Goal: Task Accomplishment & Management: Manage account settings

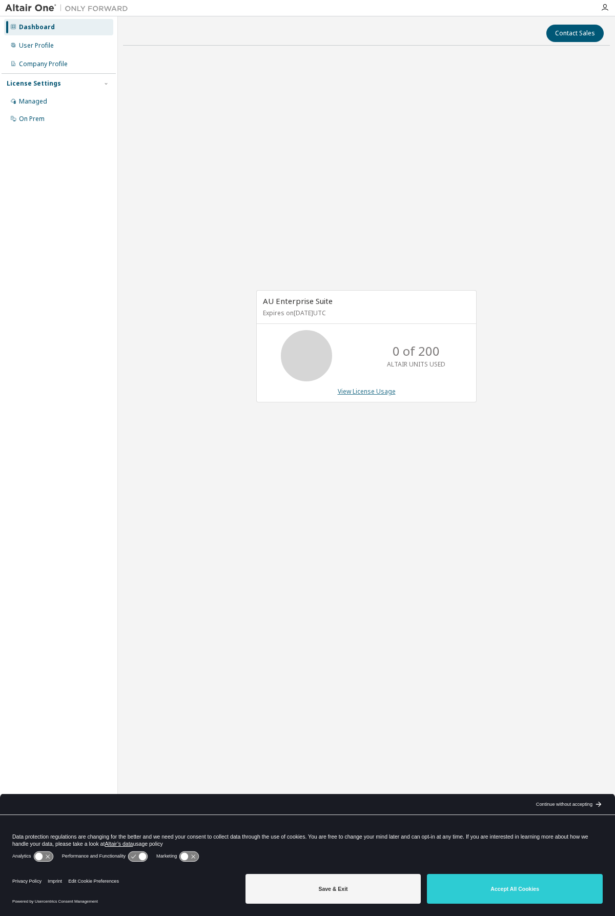
click at [352, 390] on link "View License Usage" at bounding box center [367, 391] width 58 height 9
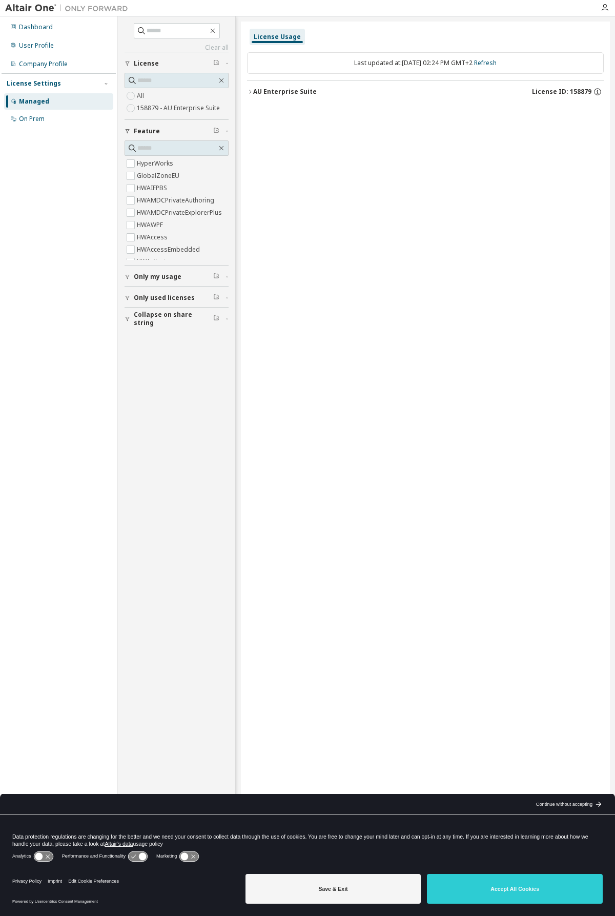
click at [28, 101] on div "Managed" at bounding box center [34, 101] width 30 height 8
click at [54, 122] on div "On Prem" at bounding box center [58, 119] width 109 height 16
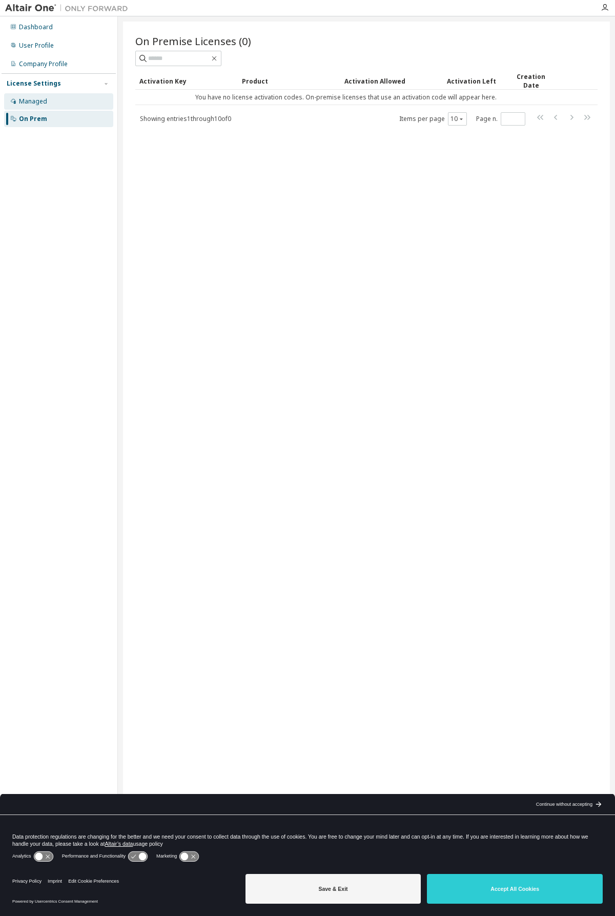
click at [40, 107] on div "Managed" at bounding box center [58, 101] width 109 height 16
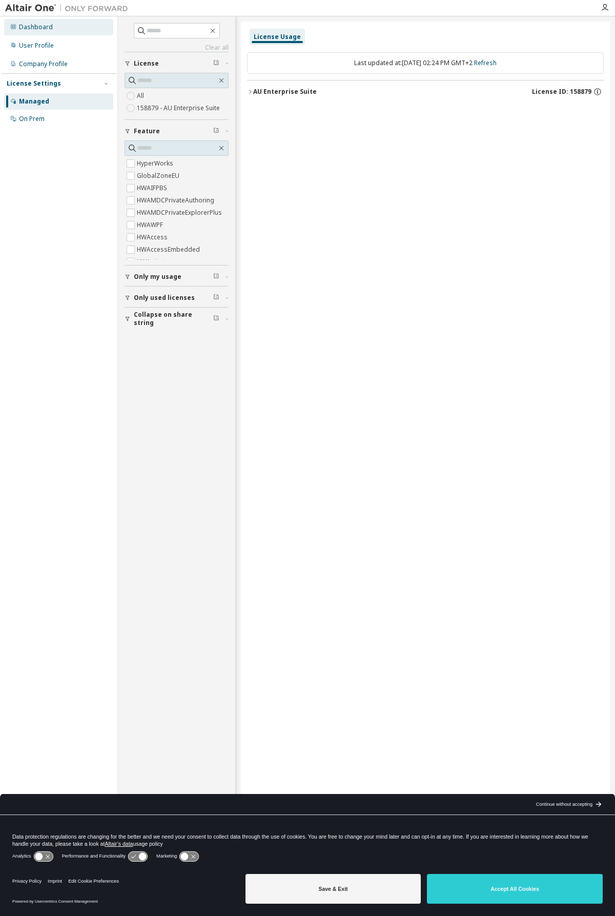
click at [38, 29] on div "Dashboard" at bounding box center [36, 27] width 34 height 8
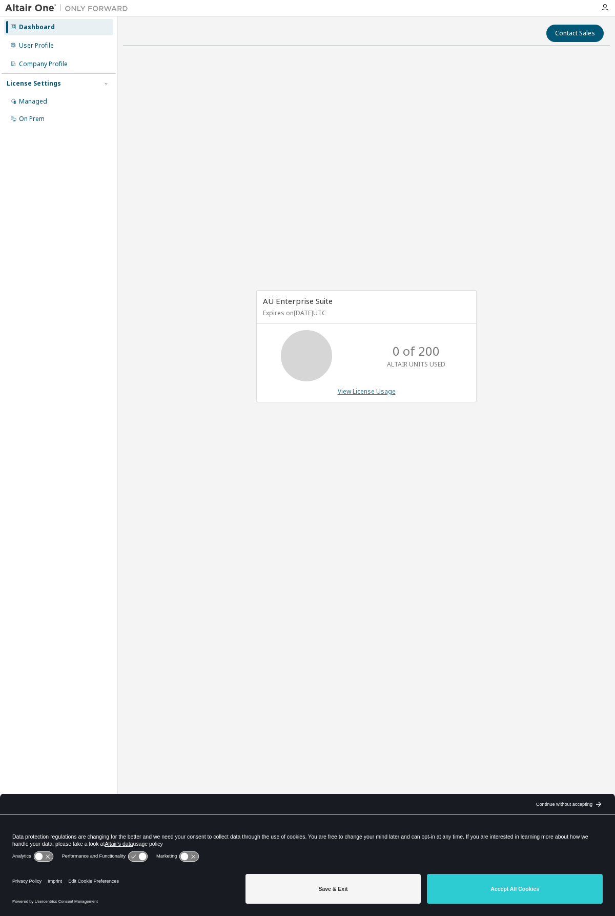
click at [356, 391] on link "View License Usage" at bounding box center [367, 391] width 58 height 9
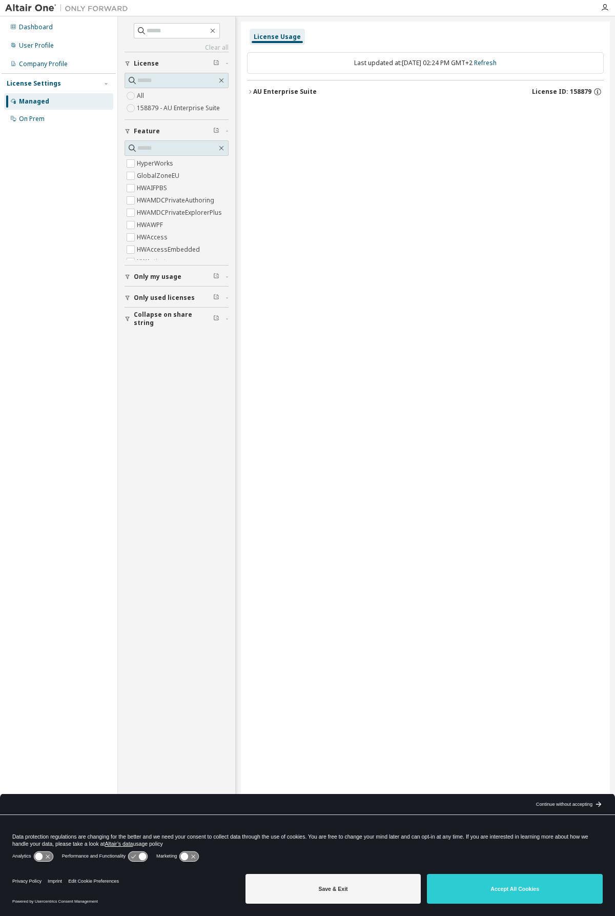
click at [247, 93] on icon "button" at bounding box center [250, 92] width 6 height 6
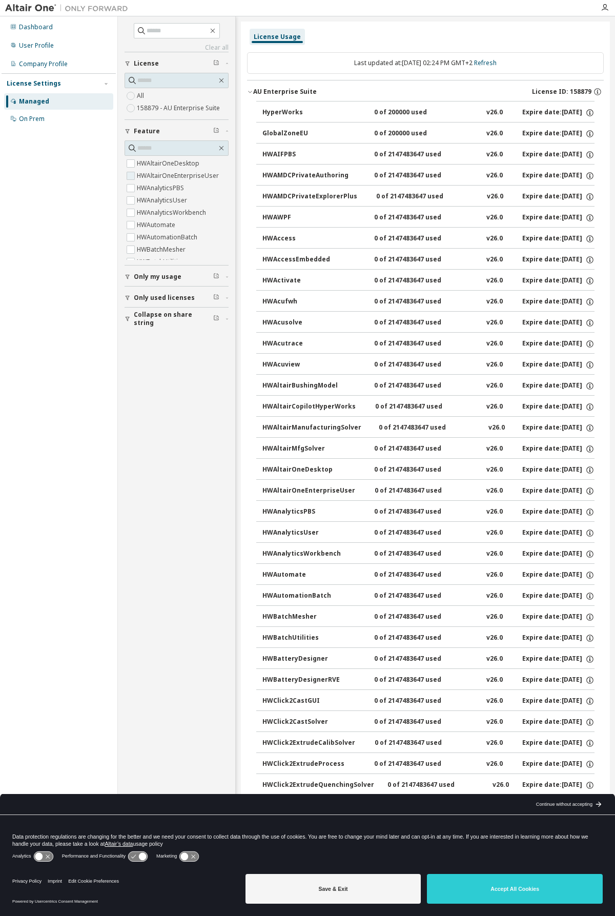
scroll to position [628, 0]
click at [163, 146] on input "text" at bounding box center [176, 148] width 79 height 10
type input "****"
click at [176, 177] on span "HWFEKOGUI" at bounding box center [177, 176] width 104 height 12
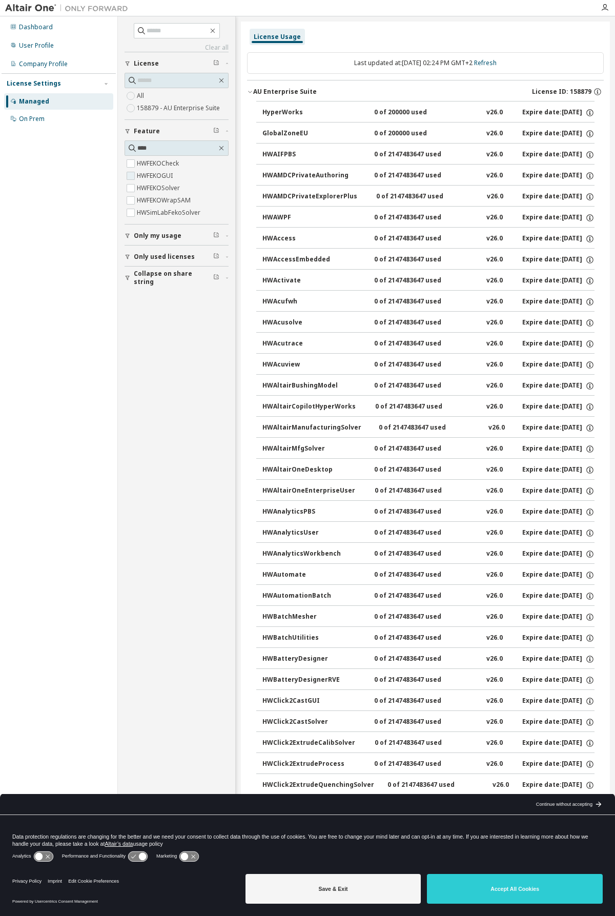
click at [155, 179] on label "HWFEKOGUI" at bounding box center [156, 176] width 38 height 12
click at [155, 177] on label "HWFEKOGUI" at bounding box center [156, 176] width 38 height 12
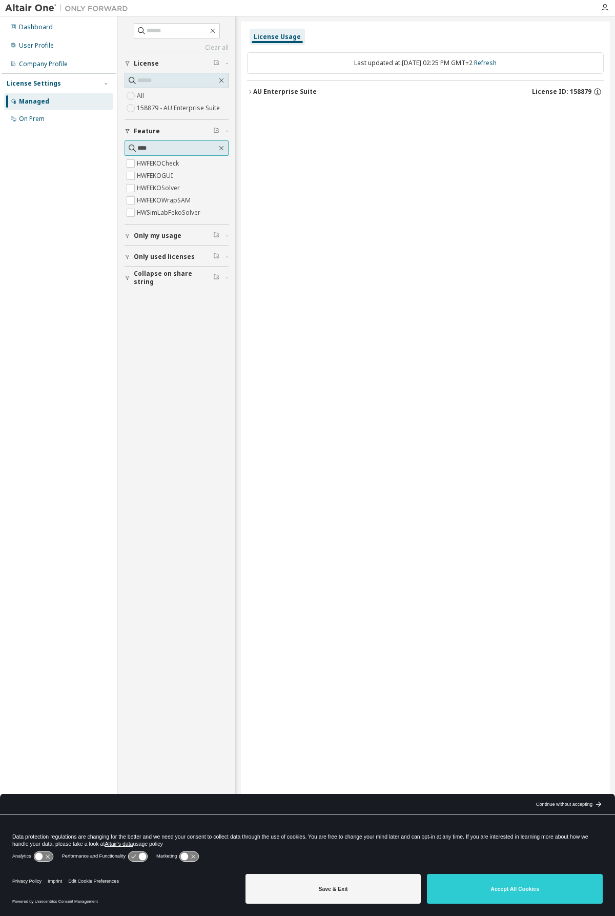
click at [160, 149] on input "****" at bounding box center [176, 148] width 79 height 10
click at [339, 162] on div "License Usage Last updated at: [DATE] 02:25 PM GMT+2 Refresh AU Enterprise Suit…" at bounding box center [425, 452] width 369 height 860
click at [246, 92] on div "License Usage Last updated at: [DATE] 02:25 PM GMT+2 Refresh AU Enterprise Suit…" at bounding box center [425, 452] width 369 height 860
click at [249, 91] on icon "button" at bounding box center [250, 92] width 6 height 6
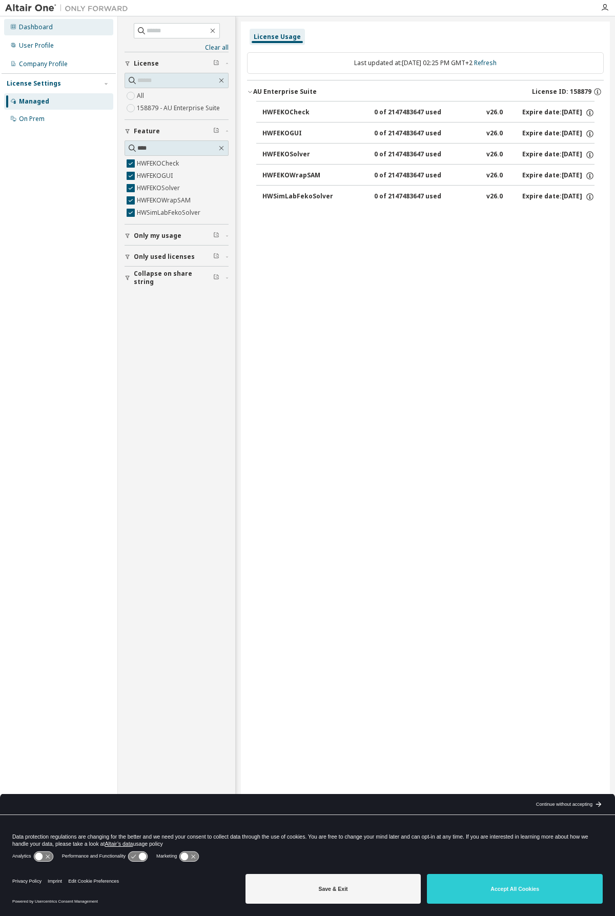
click at [43, 32] on div "Dashboard" at bounding box center [58, 27] width 109 height 16
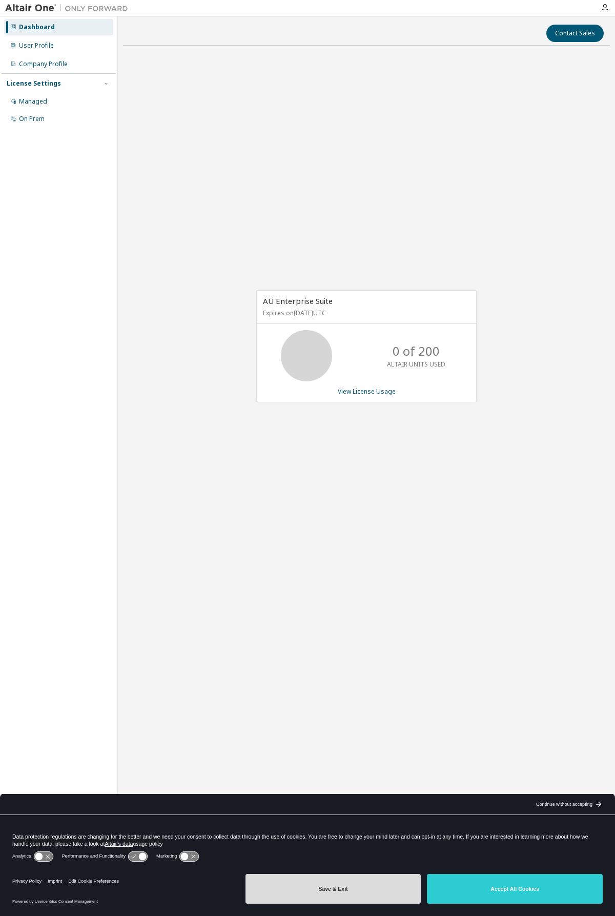
click at [353, 892] on button "Save & Exit" at bounding box center [334, 889] width 176 height 30
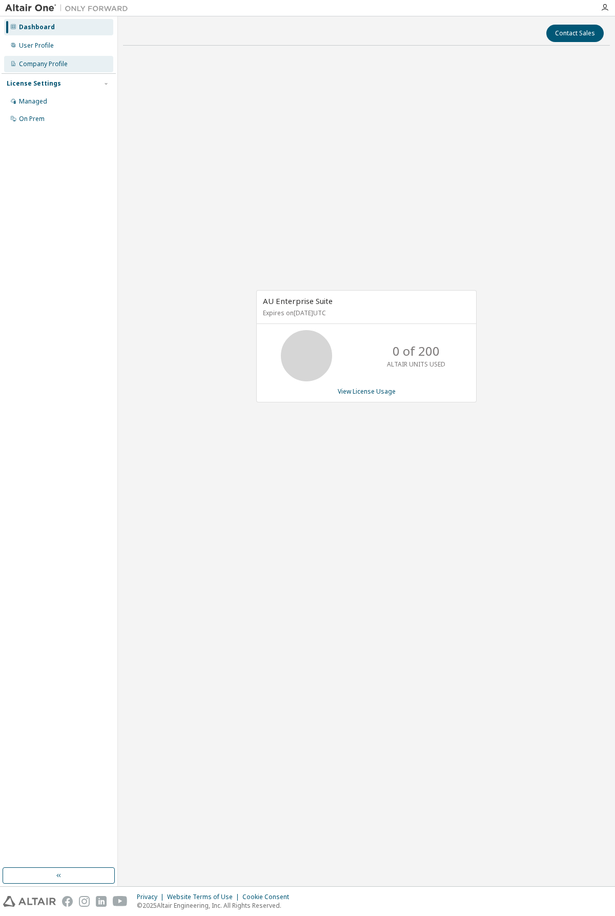
click at [38, 64] on div "Company Profile" at bounding box center [43, 64] width 49 height 8
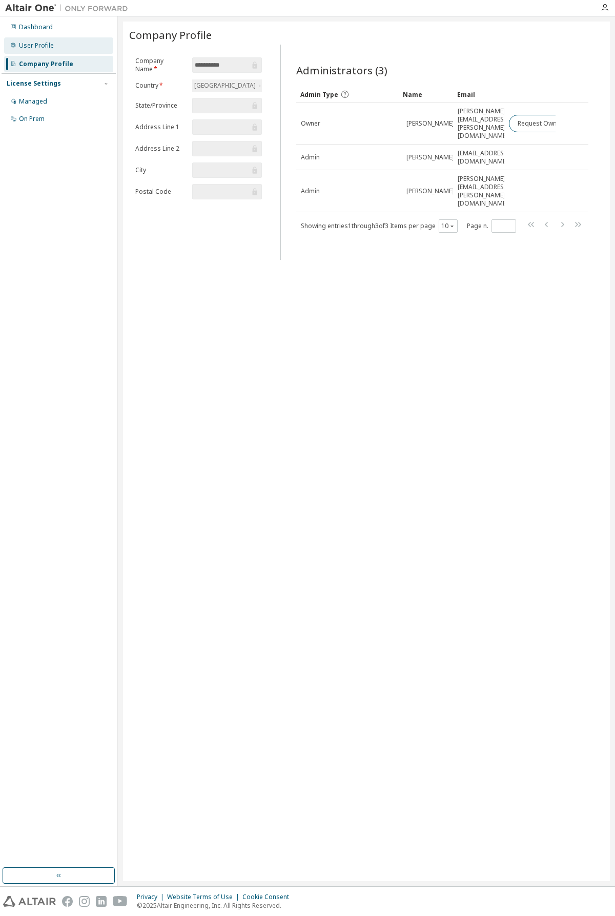
click at [38, 49] on div "User Profile" at bounding box center [36, 46] width 35 height 8
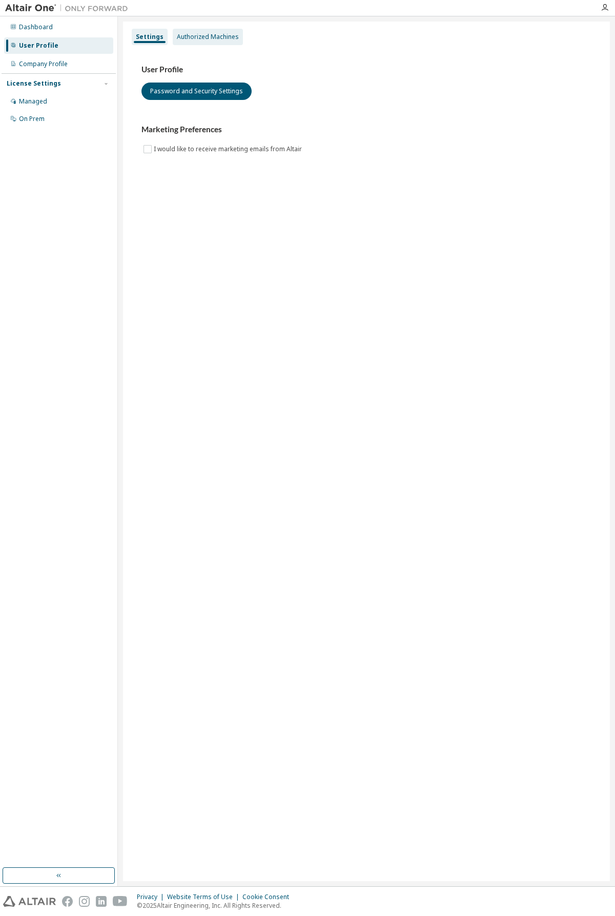
click at [228, 40] on div "Authorized Machines" at bounding box center [208, 37] width 62 height 8
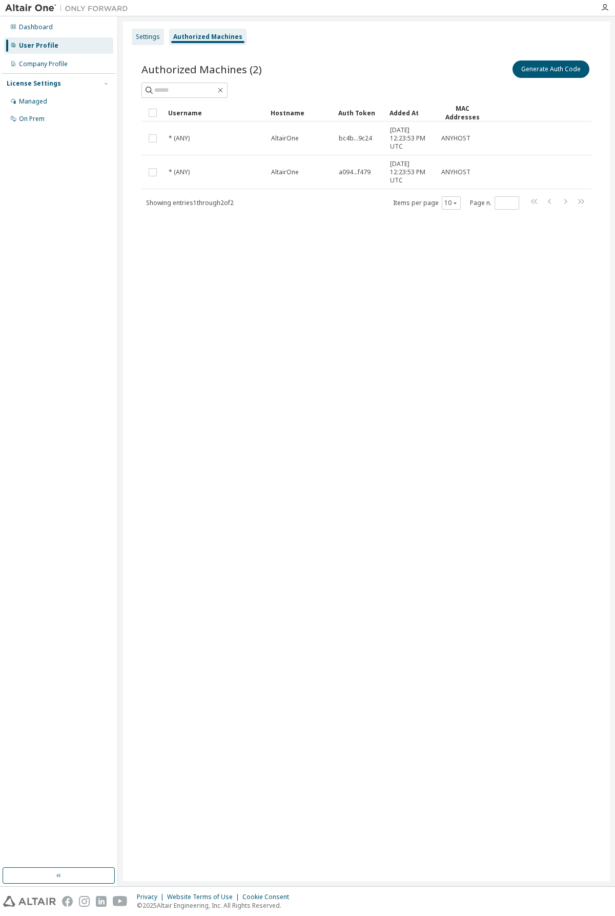
click at [144, 34] on div "Settings" at bounding box center [148, 37] width 24 height 8
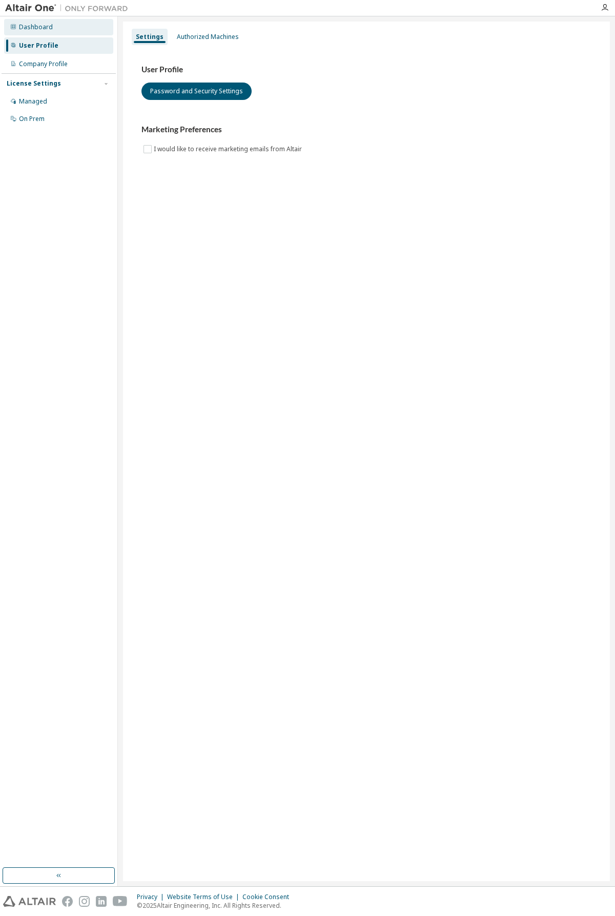
click at [34, 34] on div "Dashboard" at bounding box center [58, 27] width 109 height 16
